Goal: Understand process/instructions: Learn how to perform a task or action

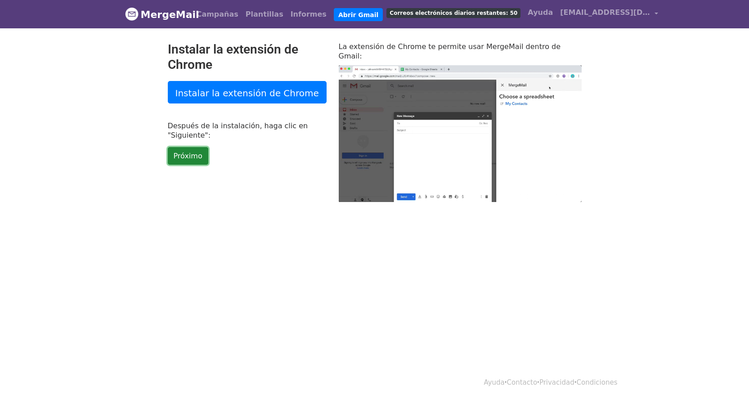
click at [201, 157] on link "Próximo" at bounding box center [188, 156] width 40 height 18
type input "35.15"
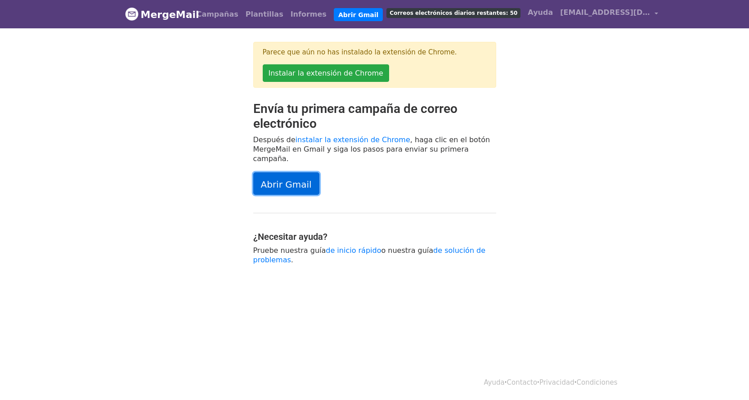
click at [288, 179] on font "Abrir Gmail" at bounding box center [286, 184] width 51 height 11
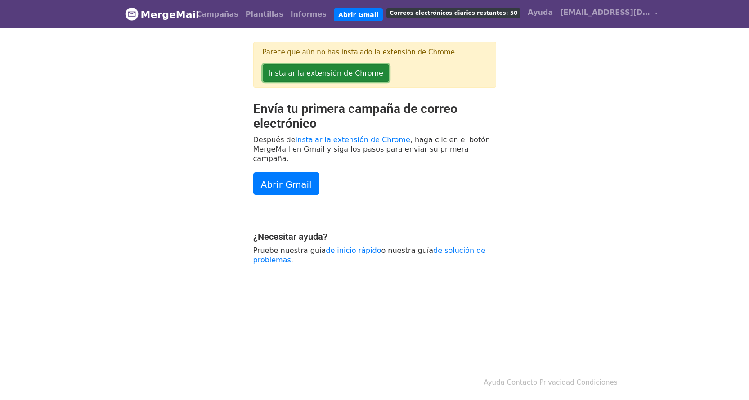
click at [327, 75] on font "Instalar la extensión de Chrome" at bounding box center [326, 73] width 115 height 9
